Goal: Transaction & Acquisition: Download file/media

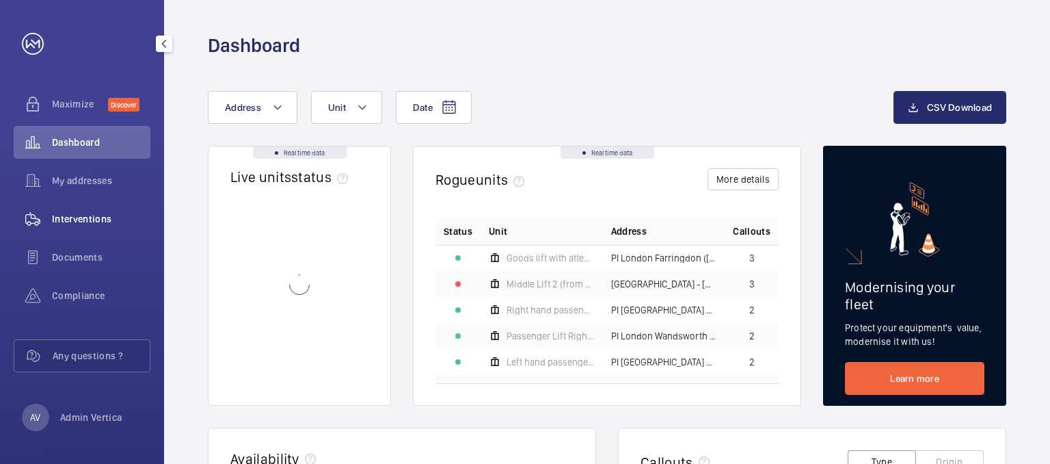
click at [48, 214] on wm-front-icon-button at bounding box center [33, 218] width 38 height 33
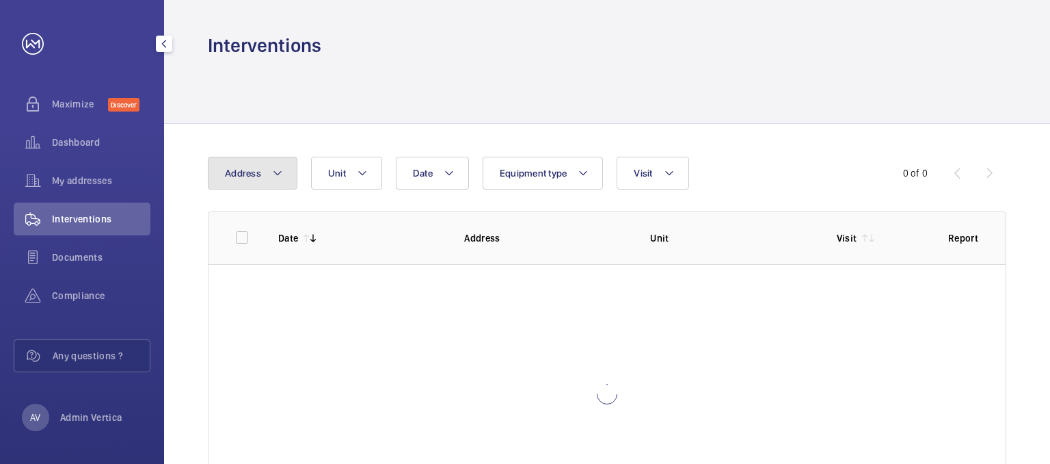
click at [273, 178] on mat-icon at bounding box center [277, 173] width 11 height 16
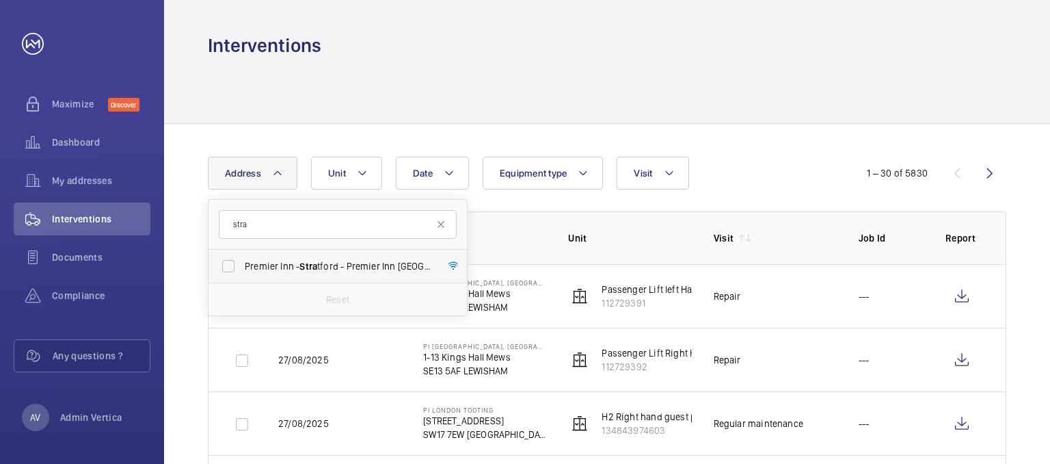
type input "stra"
click at [322, 269] on span "Premier Inn - Stra tford - [GEOGRAPHIC_DATA] [GEOGRAPHIC_DATA]" at bounding box center [339, 266] width 188 height 14
click at [242, 269] on input "Premier Inn - Stra tford - [GEOGRAPHIC_DATA] [GEOGRAPHIC_DATA]" at bounding box center [228, 265] width 27 height 27
checkbox input "true"
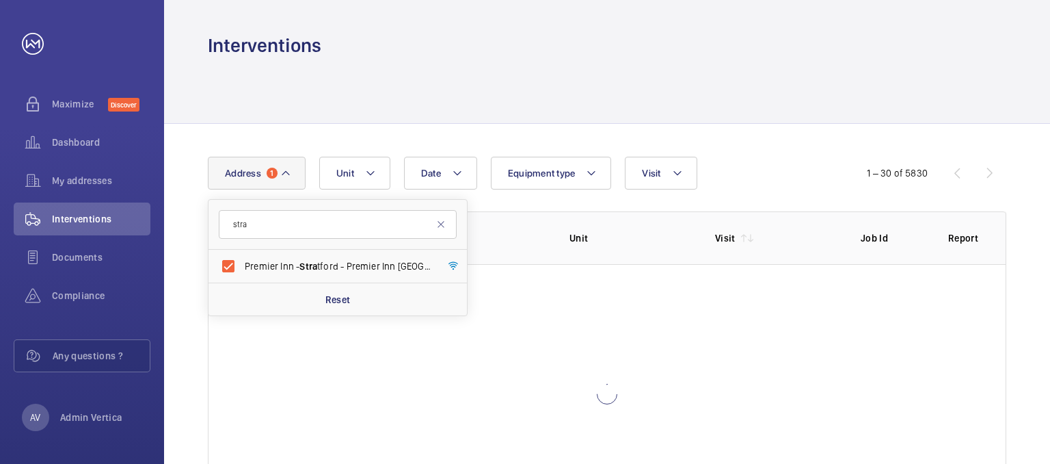
click at [544, 79] on div at bounding box center [607, 90] width 799 height 65
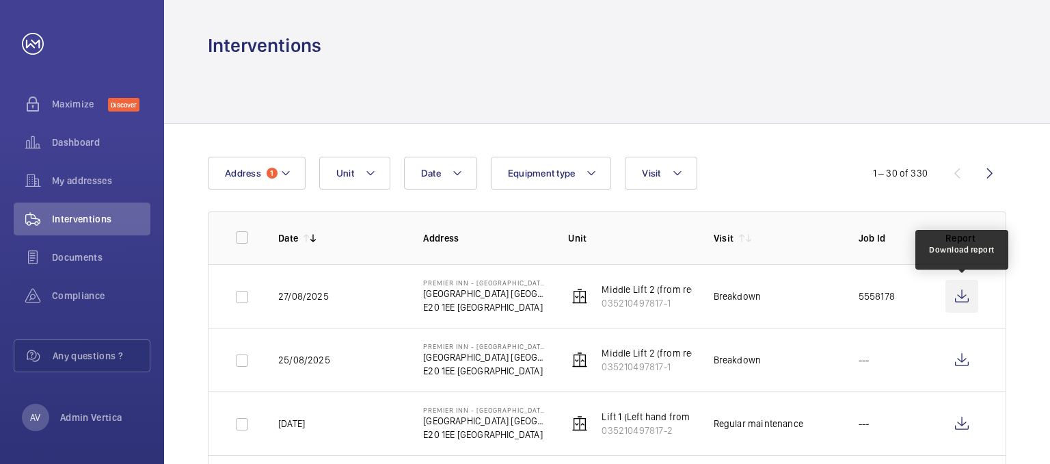
click at [969, 302] on wm-front-icon-button at bounding box center [962, 296] width 33 height 33
